Goal: Information Seeking & Learning: Learn about a topic

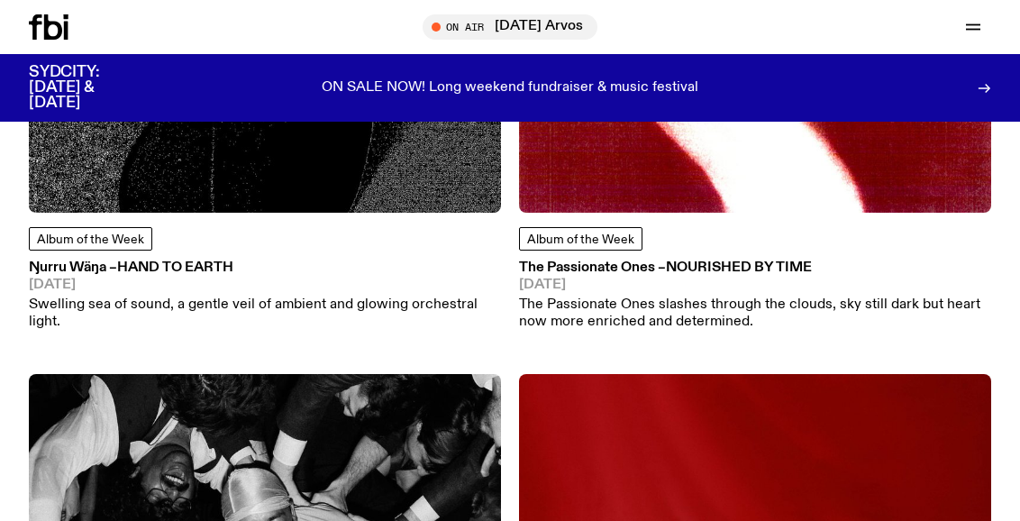
scroll to position [459, 0]
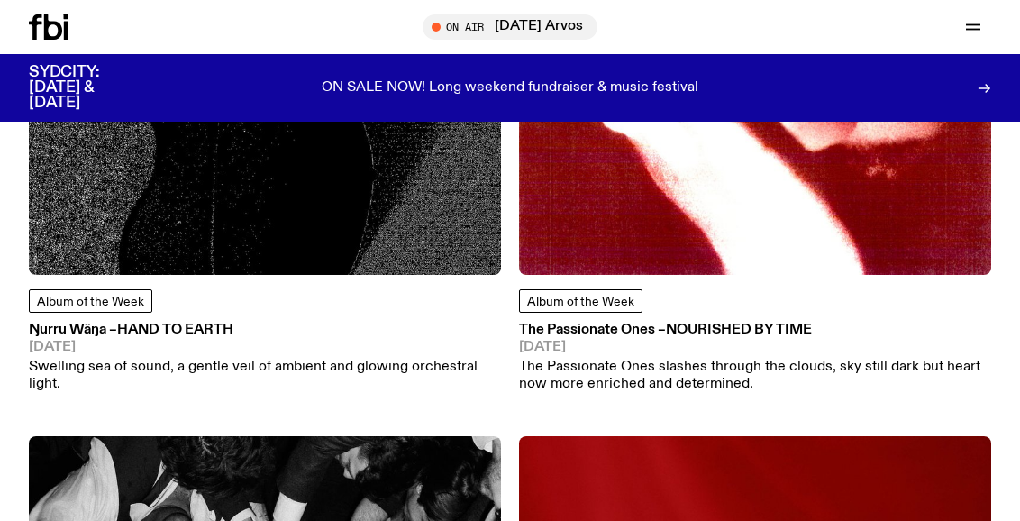
click at [199, 331] on span "Hand To Earth" at bounding box center [175, 330] width 116 height 14
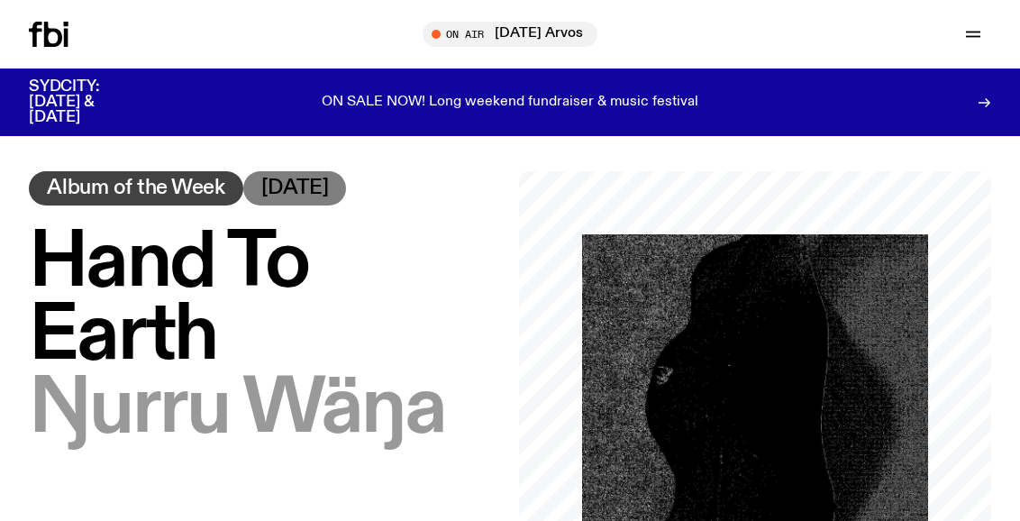
drag, startPoint x: 33, startPoint y: 411, endPoint x: 43, endPoint y: 411, distance: 9.9
click at [43, 411] on span "Ŋurru Wäŋa" at bounding box center [237, 409] width 416 height 81
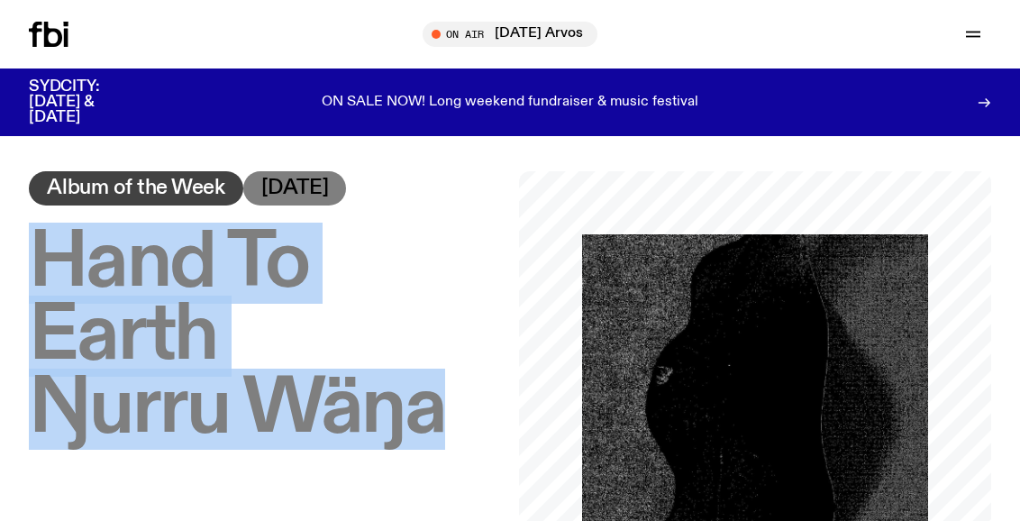
drag, startPoint x: 34, startPoint y: 254, endPoint x: 434, endPoint y: 424, distance: 434.9
click at [434, 424] on h1 "Hand To Earth – Ŋurru Wäŋa" at bounding box center [265, 336] width 472 height 219
copy h1 "Hand To Earth – Ŋurru Wäŋa"
click at [418, 302] on h1 "Hand To Earth – Ŋurru Wäŋa" at bounding box center [265, 336] width 472 height 219
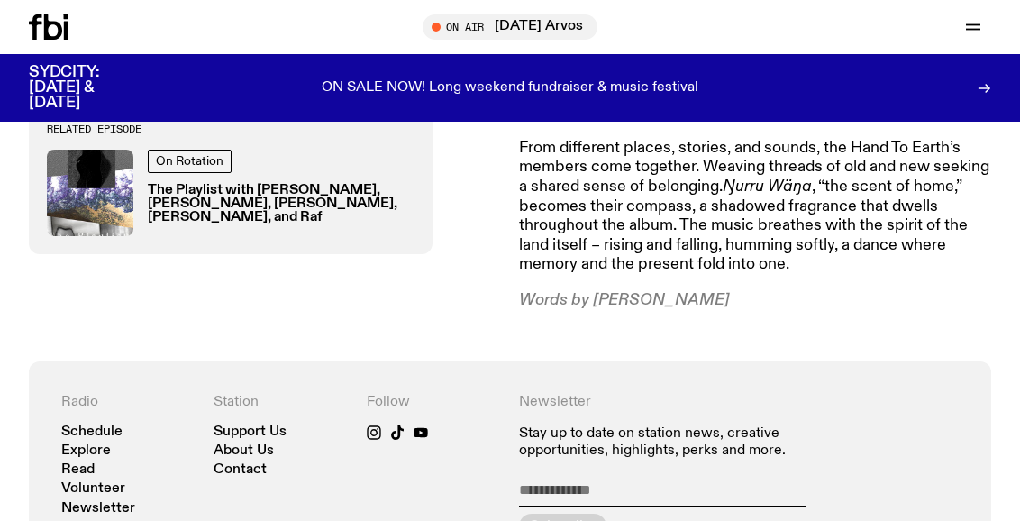
scroll to position [1050, 0]
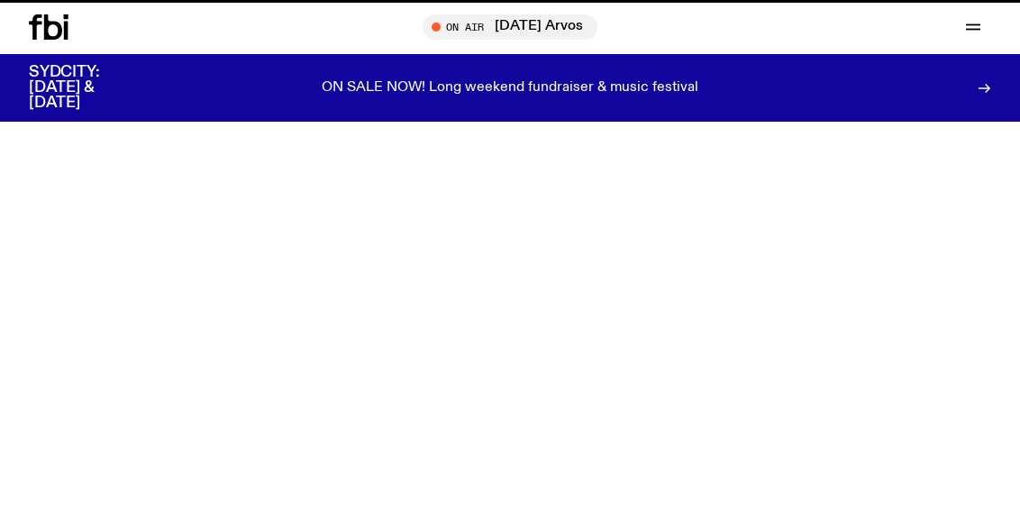
scroll to position [459, 0]
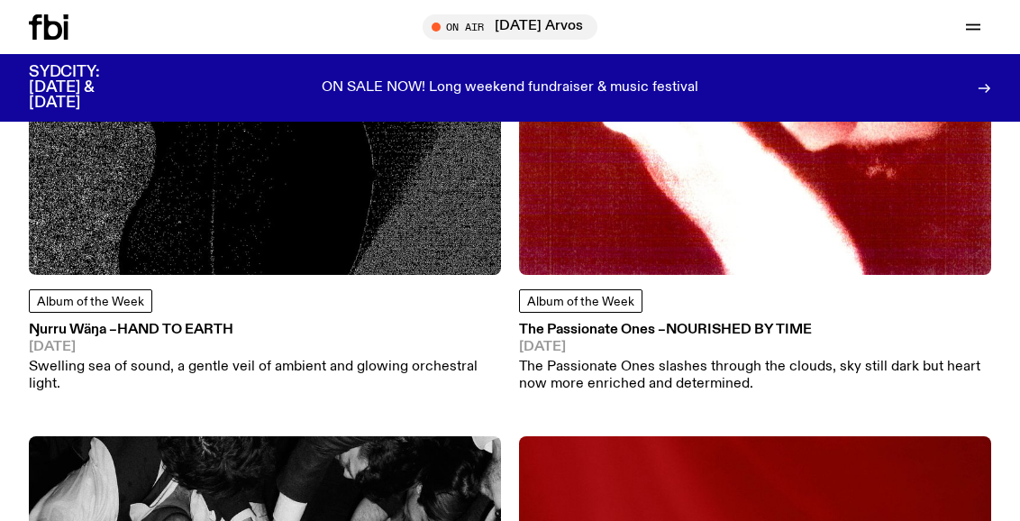
click at [611, 329] on h3 "The Passionate Ones – Nourished By Time" at bounding box center [755, 331] width 472 height 14
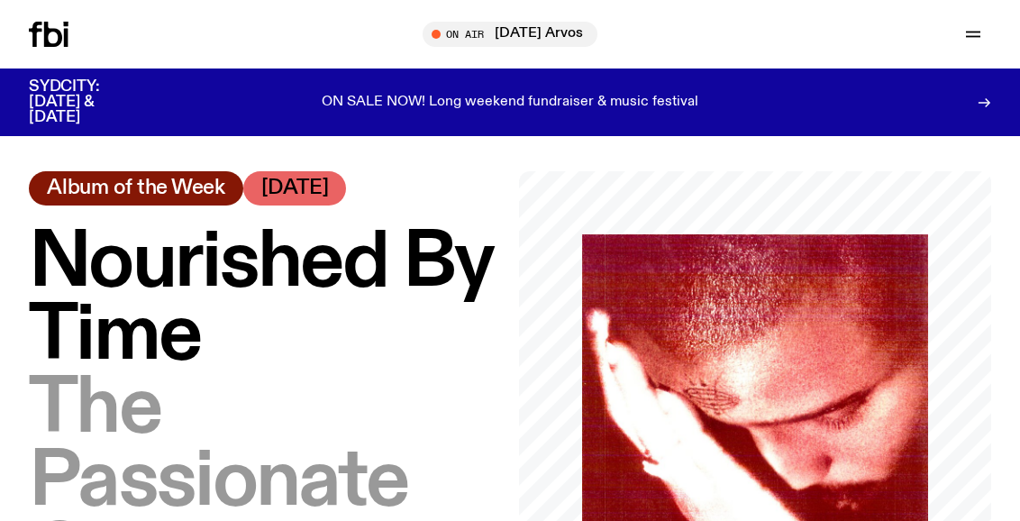
click at [49, 40] on icon at bounding box center [49, 34] width 40 height 25
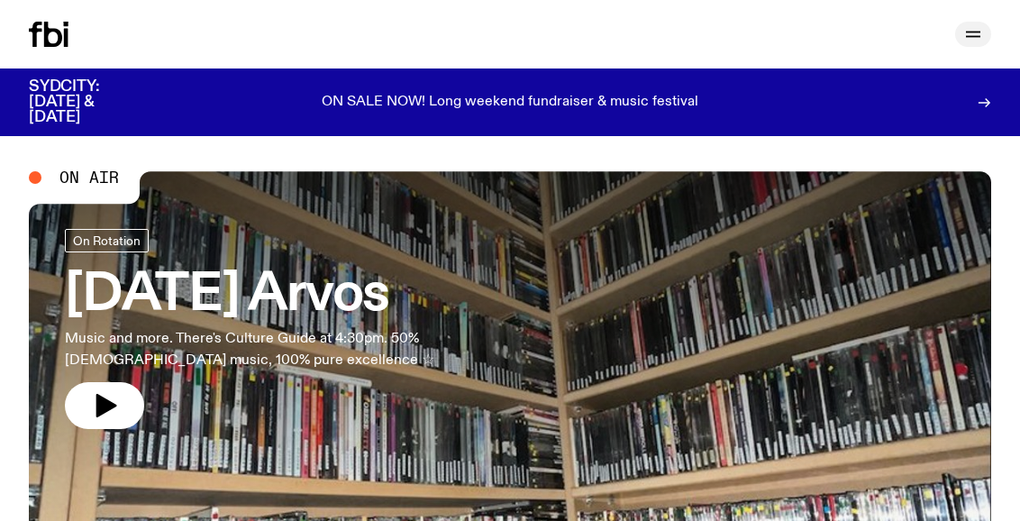
click at [973, 41] on icon "button" at bounding box center [974, 34] width 22 height 22
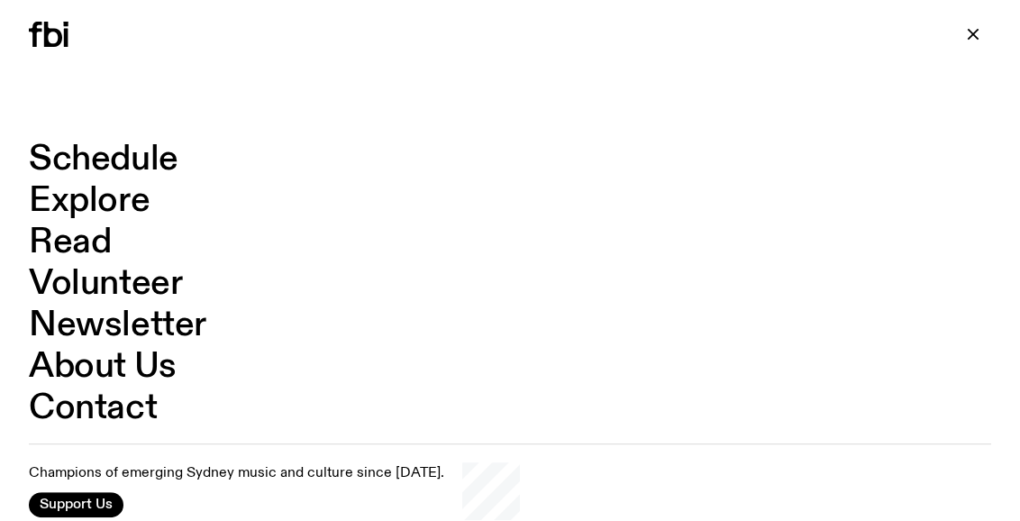
click at [64, 198] on link "Explore" at bounding box center [89, 201] width 121 height 34
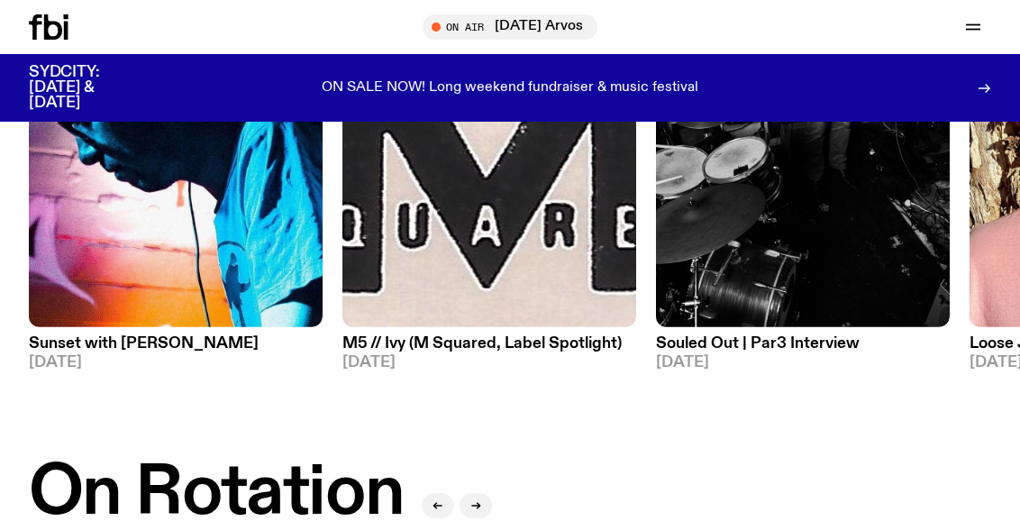
scroll to position [314, 0]
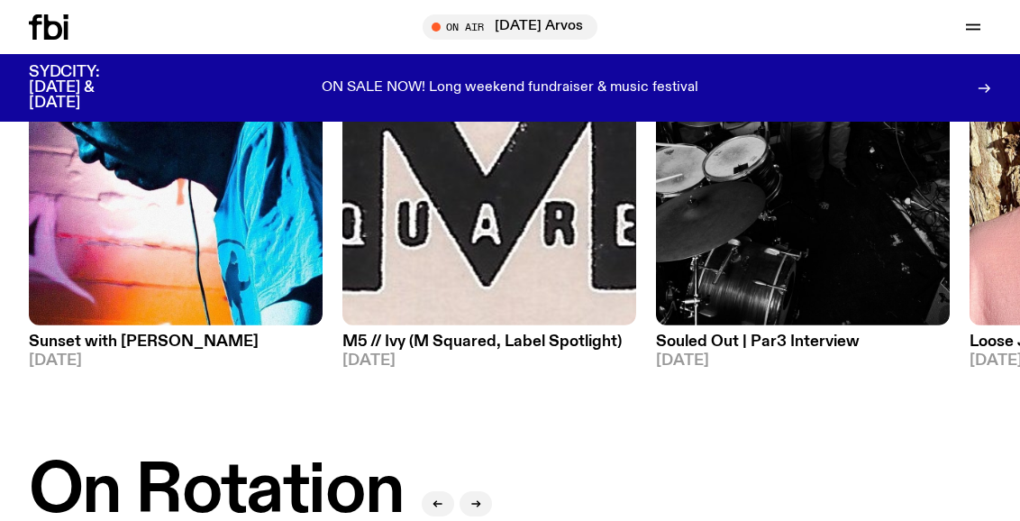
click at [161, 344] on h3 "Sunset with [PERSON_NAME]" at bounding box center [176, 341] width 294 height 15
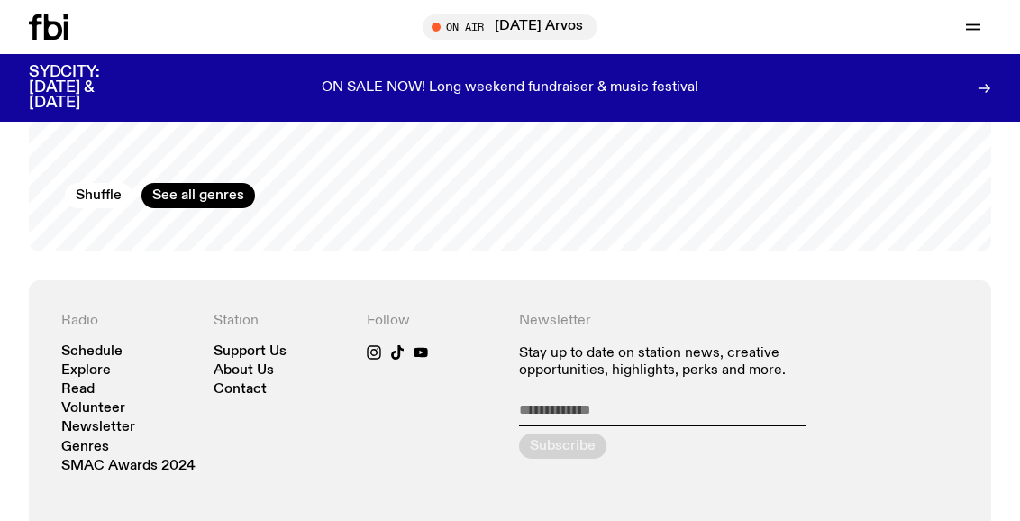
scroll to position [3035, 0]
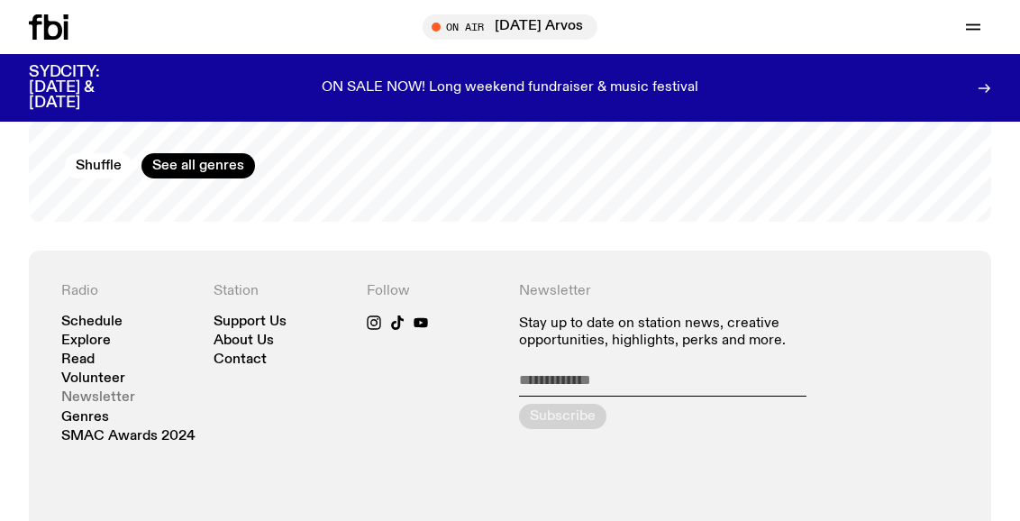
click at [96, 391] on link "Newsletter" at bounding box center [98, 398] width 74 height 14
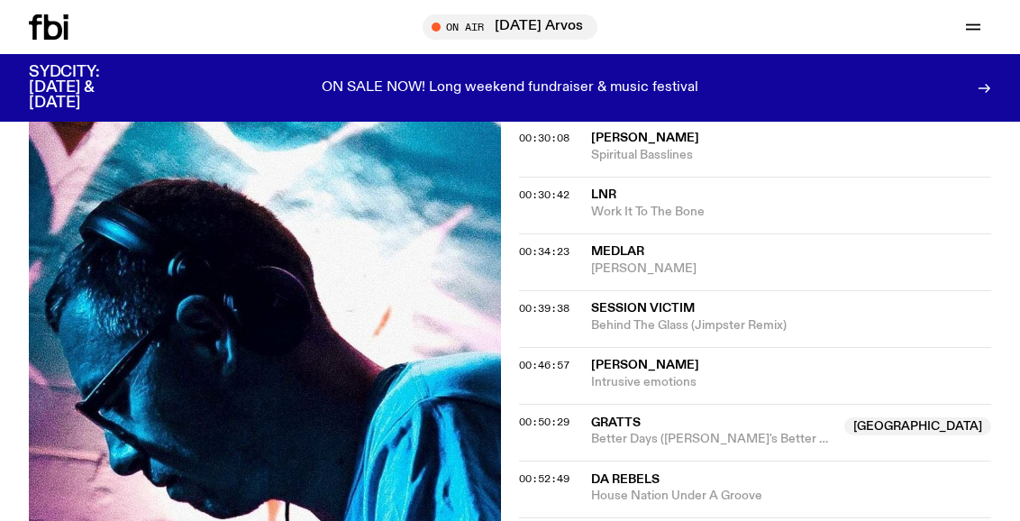
scroll to position [862, 0]
